Goal: Navigation & Orientation: Find specific page/section

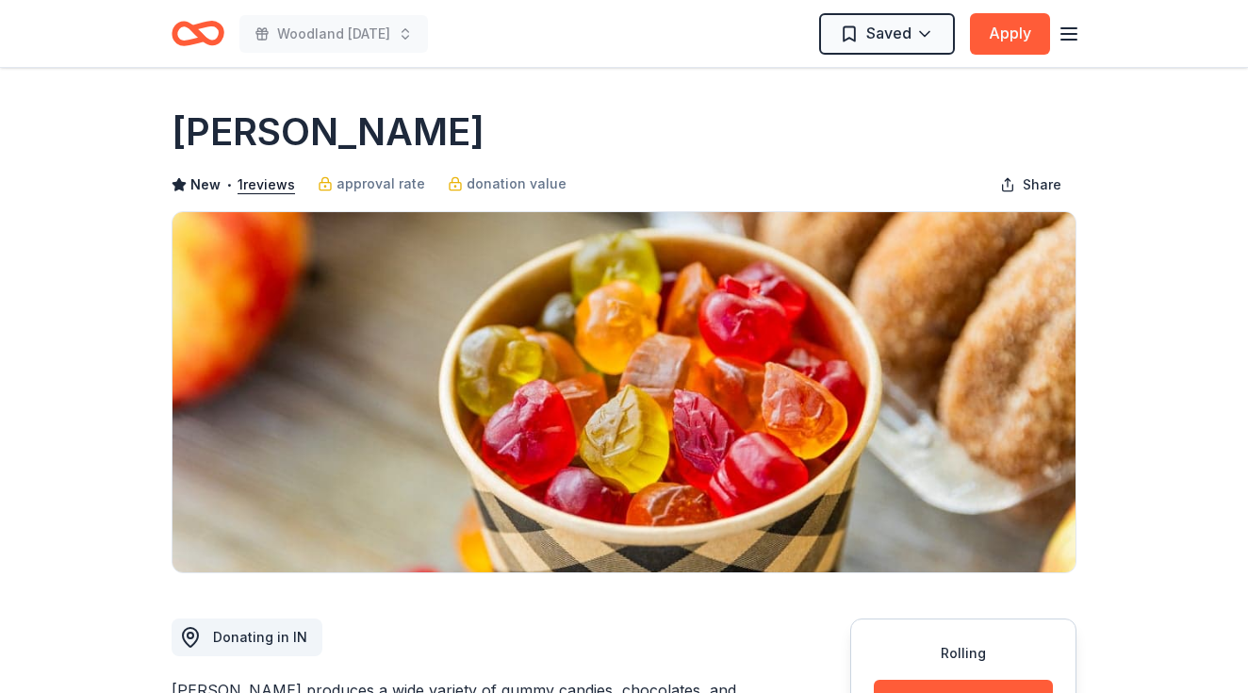
click at [204, 38] on icon "Home" at bounding box center [206, 33] width 29 height 19
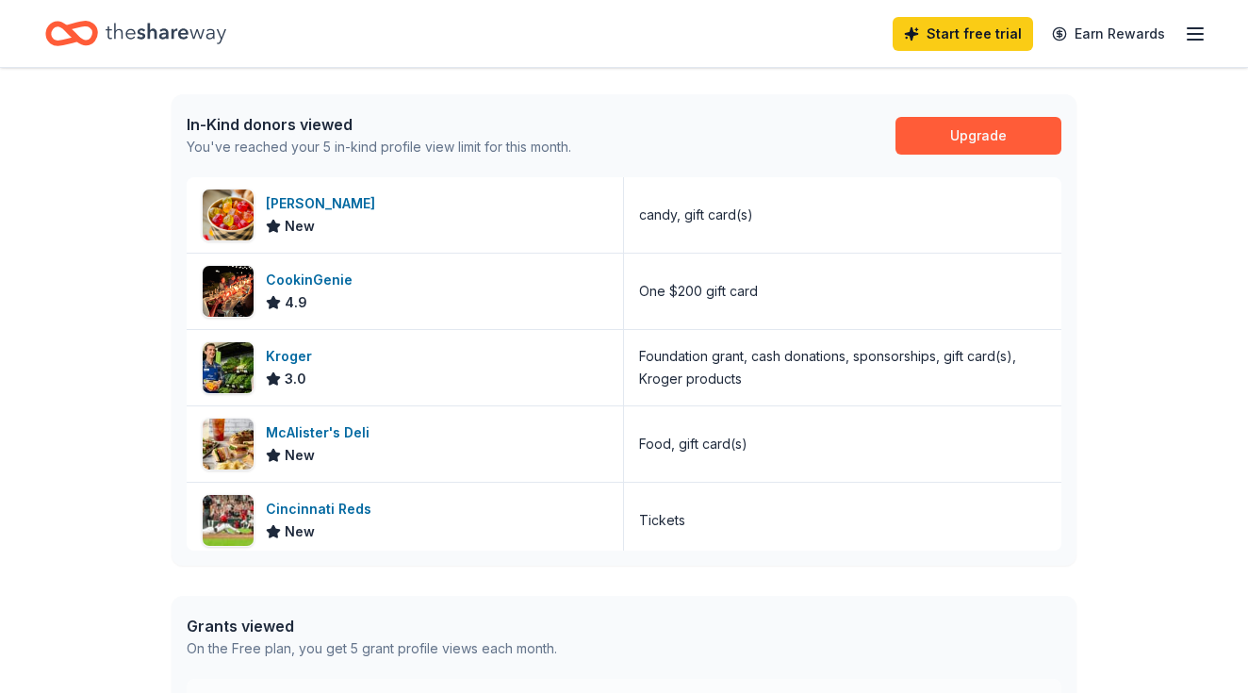
scroll to position [470, 0]
click at [1189, 44] on icon "button" at bounding box center [1195, 34] width 23 height 23
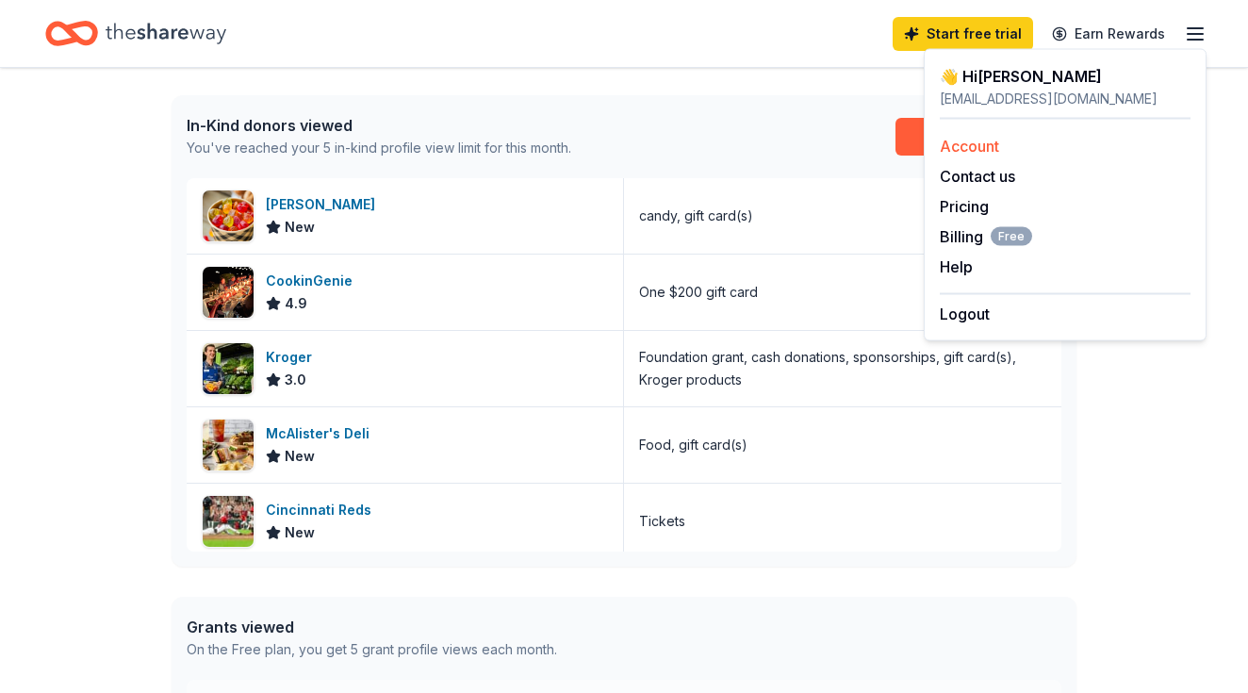
click at [985, 139] on link "Account" at bounding box center [969, 146] width 59 height 19
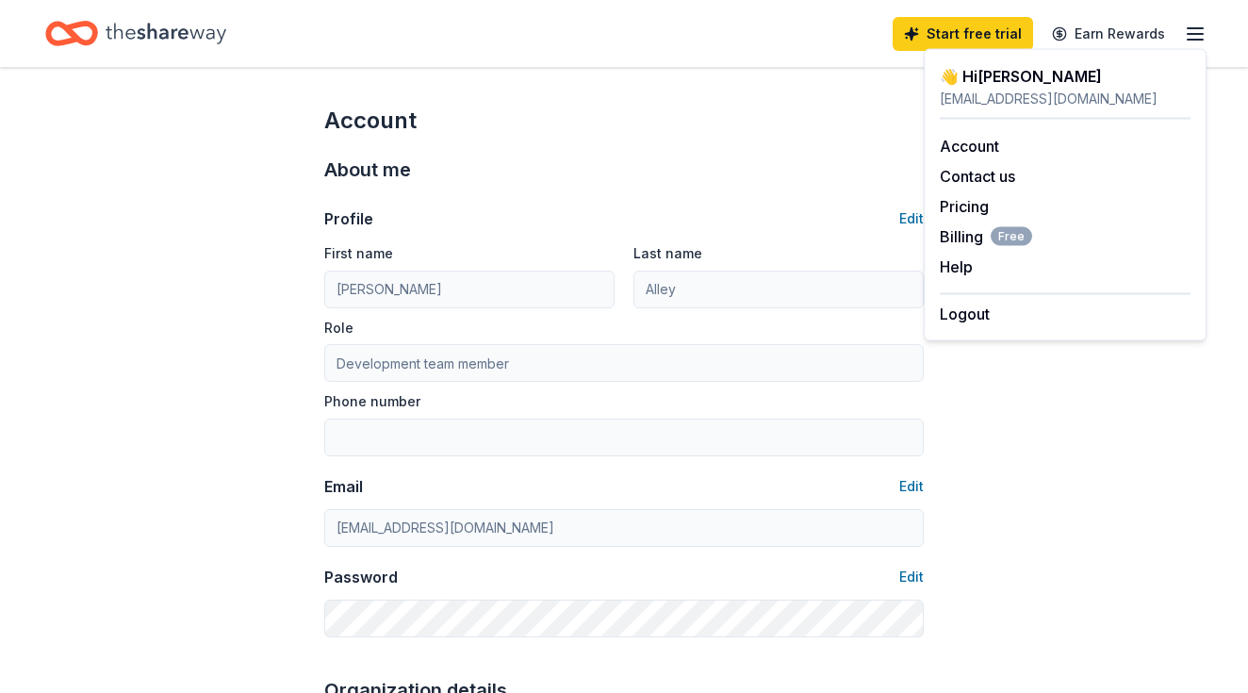
click at [1196, 35] on icon "button" at bounding box center [1195, 34] width 23 height 23
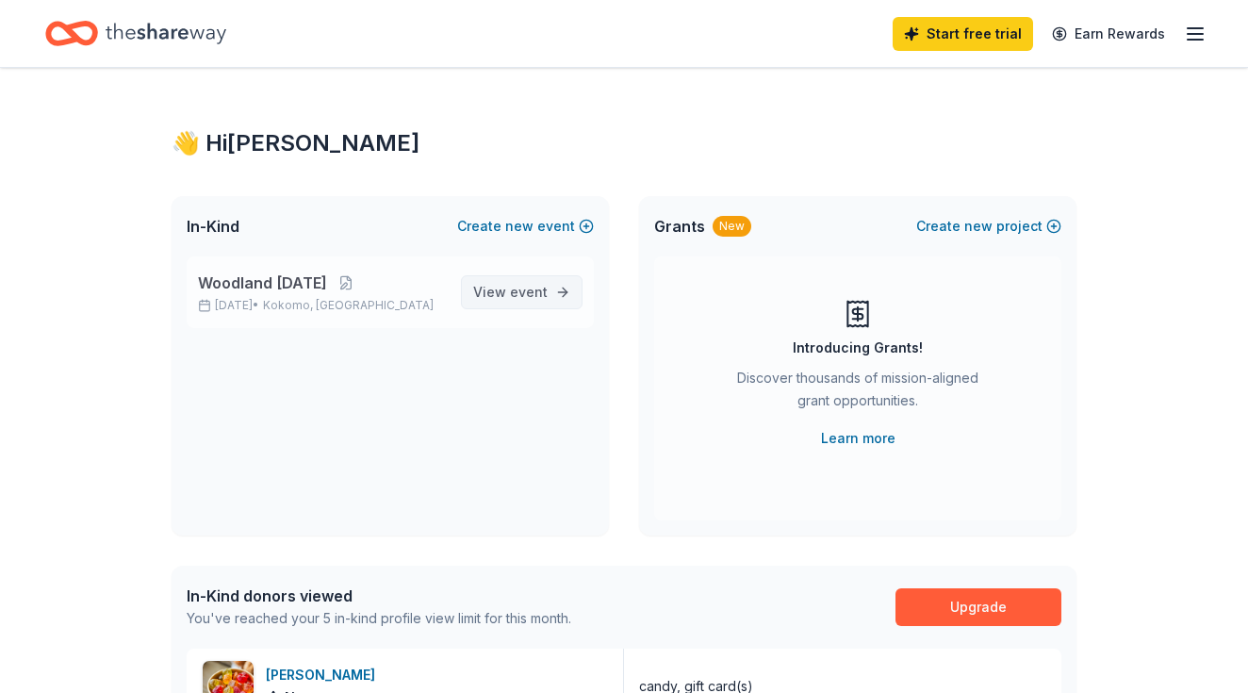
click at [500, 293] on span "View event" at bounding box center [510, 292] width 74 height 23
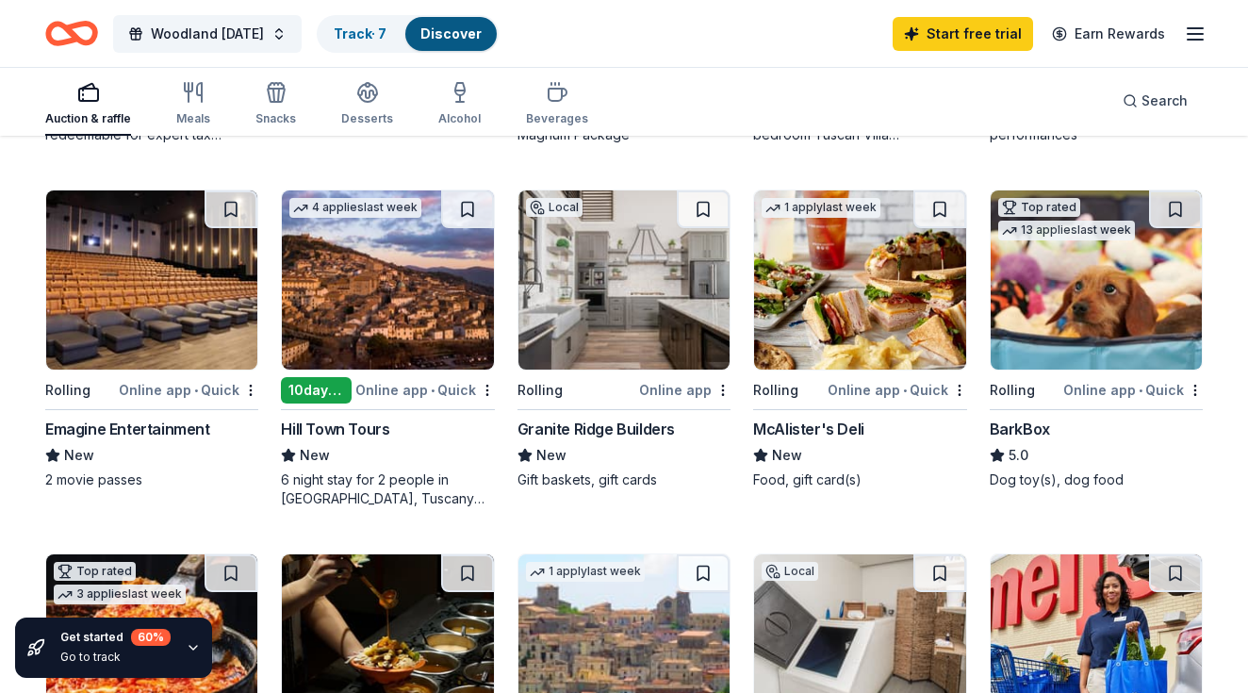
scroll to position [882, 0]
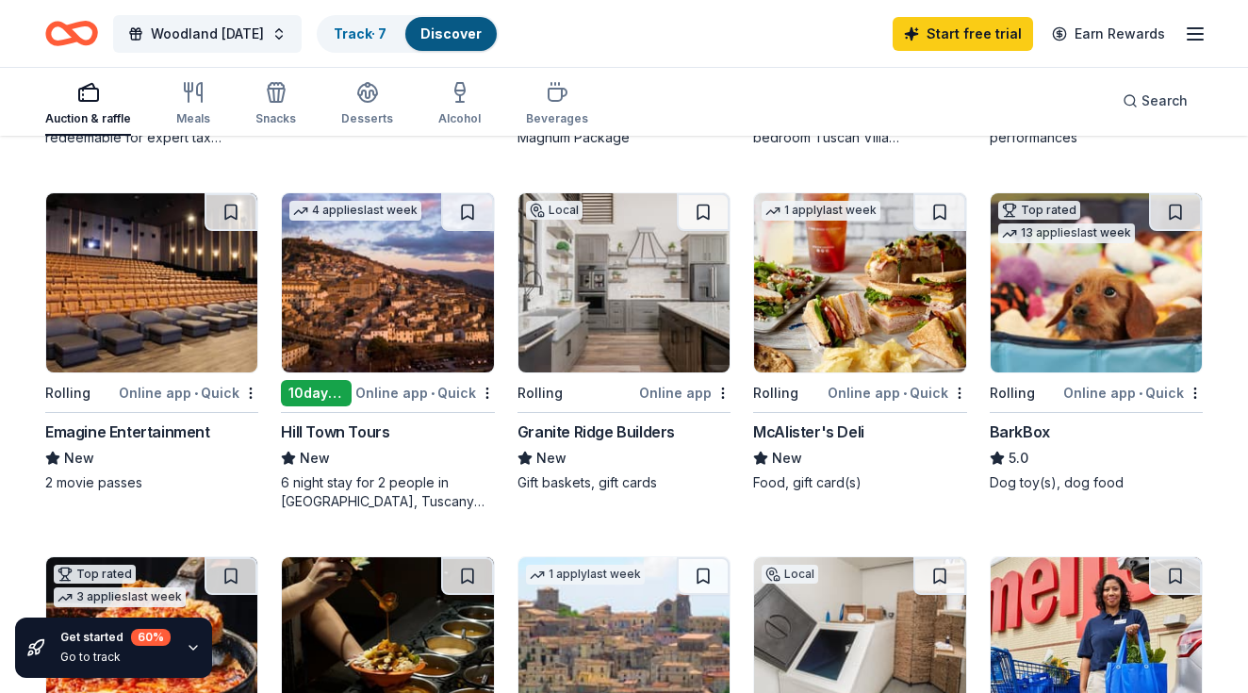
click at [117, 431] on div "Emagine Entertainment" at bounding box center [127, 431] width 165 height 23
